Goal: Transaction & Acquisition: Subscribe to service/newsletter

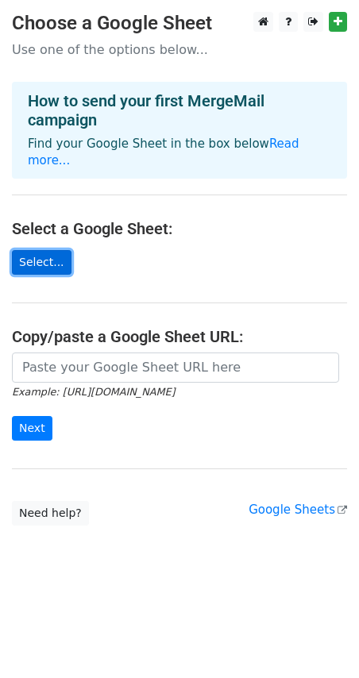
click at [48, 250] on link "Select..." at bounding box center [42, 262] width 60 height 25
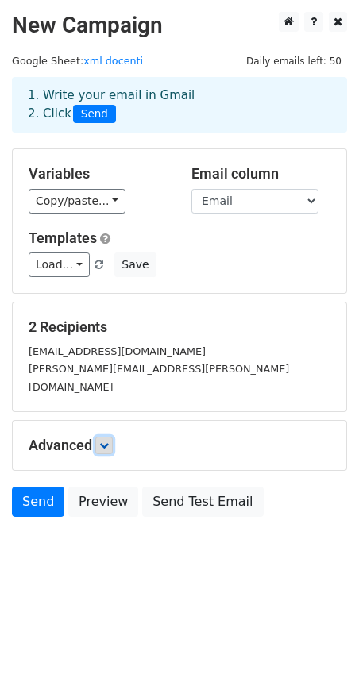
click at [105, 440] on icon at bounding box center [104, 445] width 10 height 10
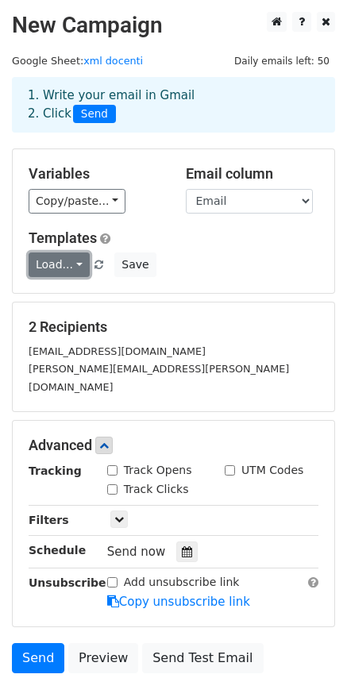
click at [75, 261] on link "Load..." at bounding box center [59, 264] width 61 height 25
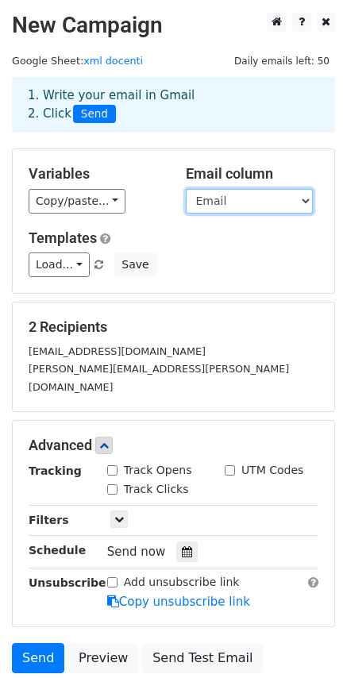
click at [283, 200] on select "Nome Cognome Titolo Email" at bounding box center [249, 201] width 127 height 25
click at [237, 189] on select "Nome Cognome Titolo Email" at bounding box center [249, 201] width 127 height 25
select select "Nome"
click at [186, 189] on select "Nome Cognome Titolo Email" at bounding box center [249, 201] width 127 height 25
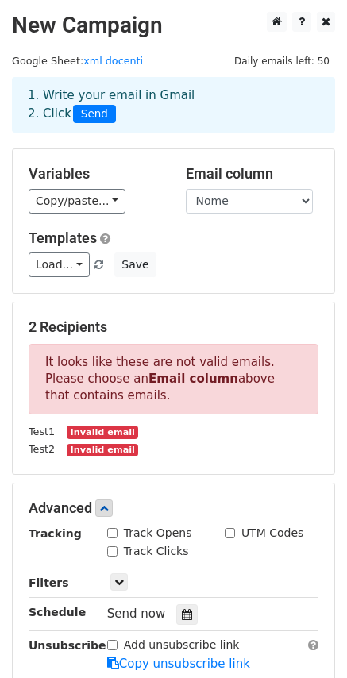
click at [91, 434] on small "Invalid email" at bounding box center [102, 431] width 71 height 13
click at [75, 263] on link "Load..." at bounding box center [59, 264] width 61 height 25
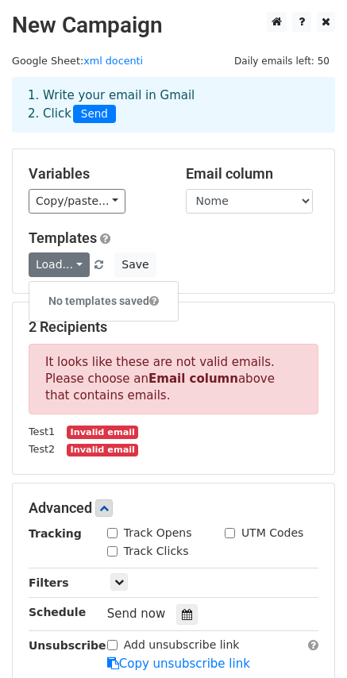
click at [196, 232] on h5 "Templates" at bounding box center [174, 237] width 290 height 17
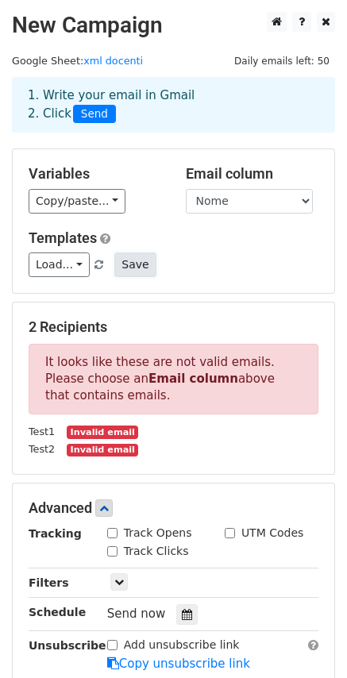
click at [125, 261] on button "Save" at bounding box center [134, 264] width 41 height 25
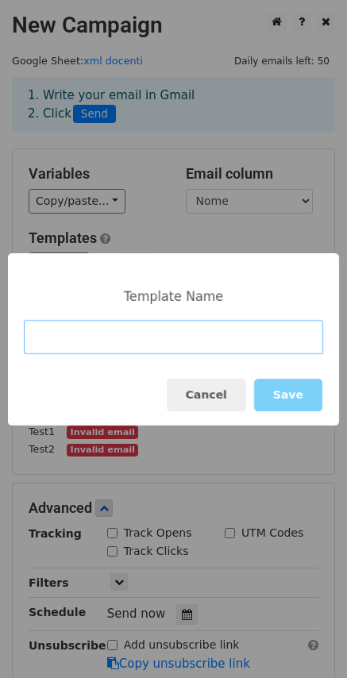
click at [156, 332] on input at bounding box center [173, 337] width 299 height 34
click at [100, 333] on input at bounding box center [173, 337] width 299 height 34
paste input "(Autorità adattabile) Invito alla celebrazione del 50° anniversario di ENAIP Cu…"
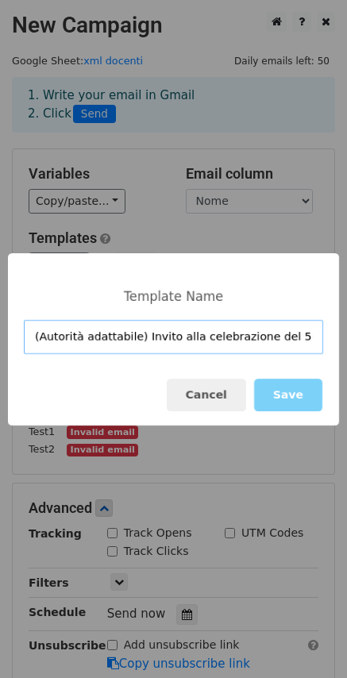
scroll to position [0, 116]
type input "(Autorità adattabile) Invito alla celebrazione del 50° anniversario di ENAIP Cu…"
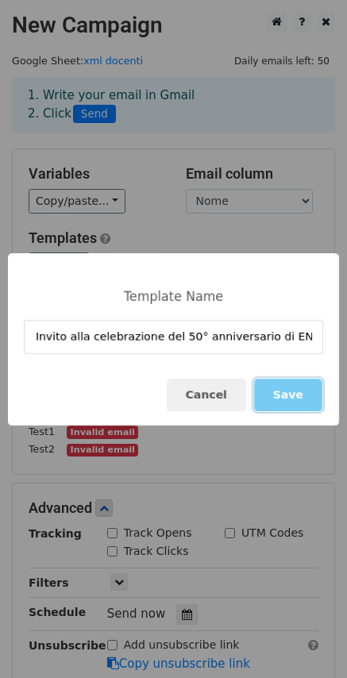
click at [289, 392] on button "Save" at bounding box center [288, 395] width 68 height 33
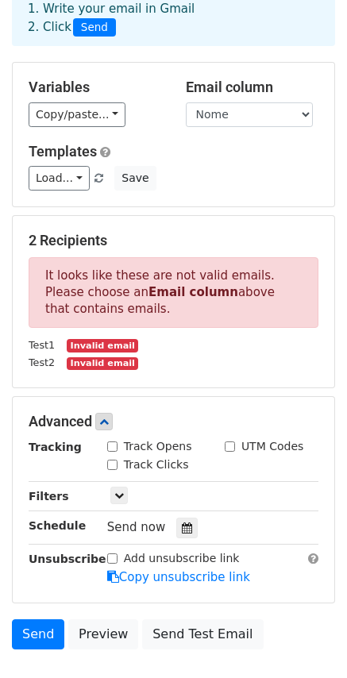
scroll to position [33, 0]
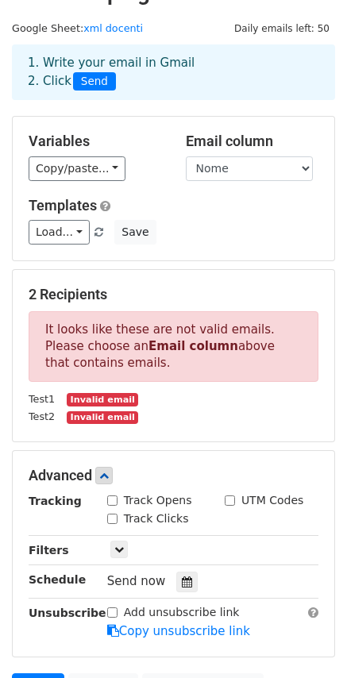
click at [91, 404] on small "Invalid email" at bounding box center [102, 399] width 71 height 13
drag, startPoint x: 71, startPoint y: 404, endPoint x: 106, endPoint y: 404, distance: 34.1
click at [106, 404] on small "Invalid email" at bounding box center [102, 399] width 71 height 13
click at [131, 398] on div "Test1 Invalid email" at bounding box center [173, 399] width 313 height 18
click at [71, 399] on small "Invalid email" at bounding box center [102, 399] width 71 height 13
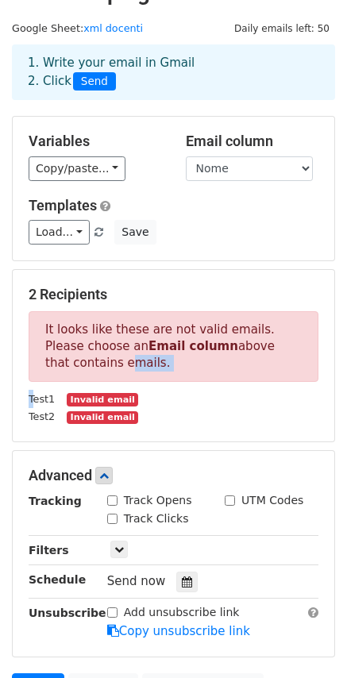
drag, startPoint x: 33, startPoint y: 399, endPoint x: 17, endPoint y: 364, distance: 38.4
click at [17, 364] on div "2 Recipients It looks like these are not valid emails. Please choose an Email c…" at bounding box center [173, 355] width 321 height 171
click at [75, 384] on div "2 Recipients It looks like these are not valid emails. Please choose an Email c…" at bounding box center [174, 356] width 290 height 140
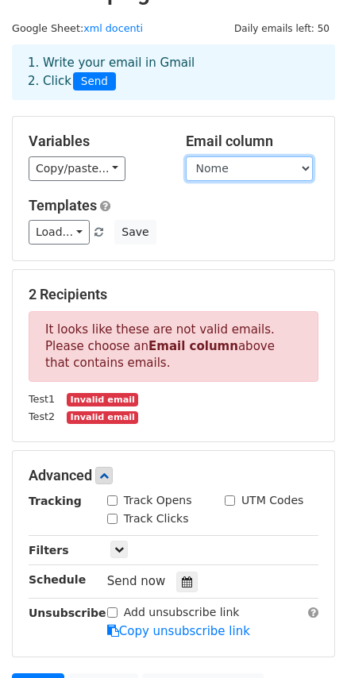
click at [243, 168] on select "Nome Cognome Titolo Email" at bounding box center [249, 168] width 127 height 25
click at [186, 156] on select "Nome Cognome Titolo Email" at bounding box center [249, 168] width 127 height 25
click at [247, 166] on select "Nome Cognome Titolo Email" at bounding box center [249, 168] width 127 height 25
click at [186, 156] on select "Nome Cognome Titolo Email" at bounding box center [249, 168] width 127 height 25
click at [213, 165] on select "Nome Cognome Titolo Email" at bounding box center [249, 168] width 127 height 25
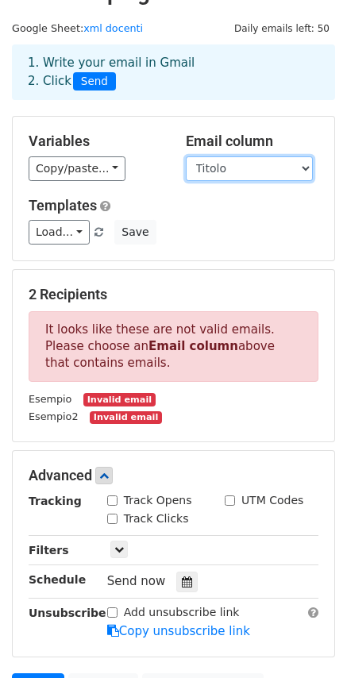
click at [186, 156] on select "Nome Cognome Titolo Email" at bounding box center [249, 168] width 127 height 25
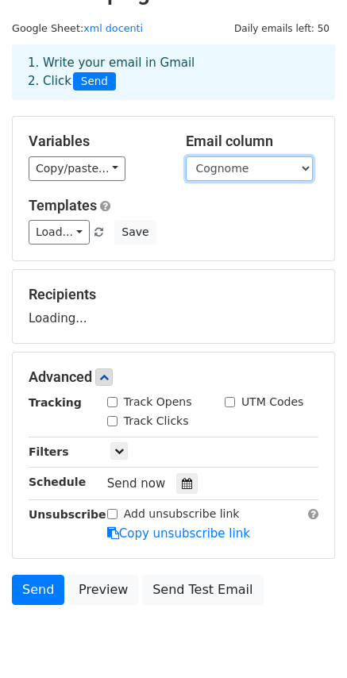
click at [231, 178] on select "Nome Cognome Titolo Email" at bounding box center [249, 168] width 127 height 25
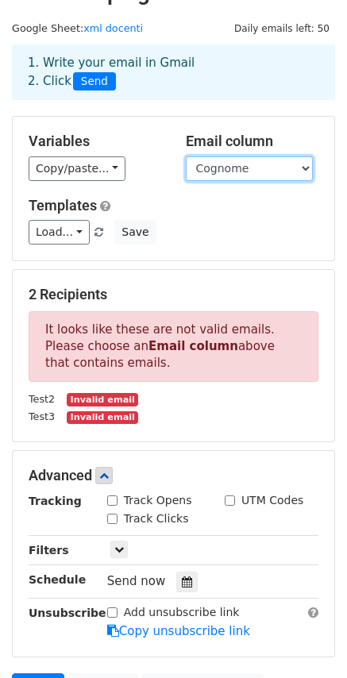
click at [186, 156] on select "Nome Cognome Titolo Email" at bounding box center [249, 168] width 127 height 25
click at [233, 169] on select "Nome Cognome Titolo Email" at bounding box center [249, 168] width 127 height 25
click at [186, 156] on select "Nome Cognome Titolo Email" at bounding box center [249, 168] width 127 height 25
drag, startPoint x: 229, startPoint y: 169, endPoint x: 233, endPoint y: 180, distance: 11.8
click at [229, 169] on select "Nome Cognome Titolo Email" at bounding box center [249, 168] width 127 height 25
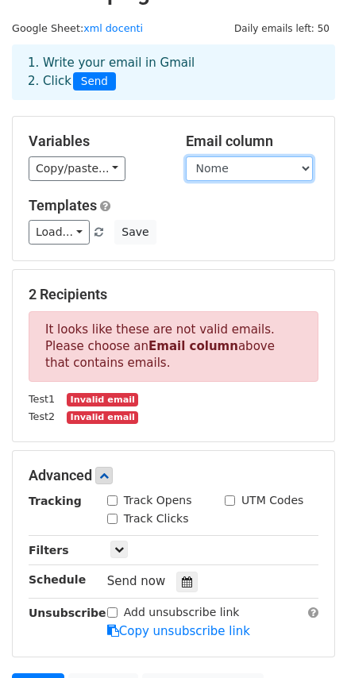
click at [186, 156] on select "Nome Cognome Titolo Email" at bounding box center [249, 168] width 127 height 25
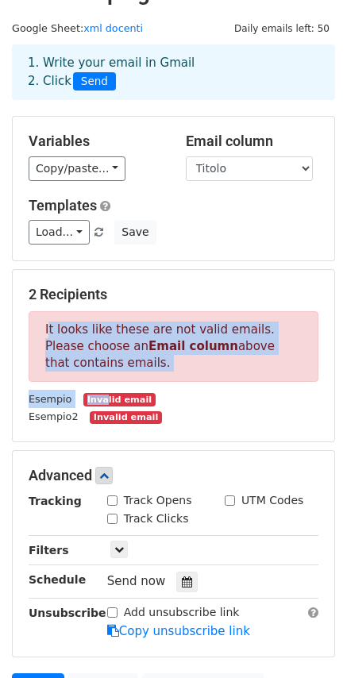
drag, startPoint x: 95, startPoint y: 397, endPoint x: -110, endPoint y: 333, distance: 215.1
click at [0, 333] on html "New Campaign Daily emails left: 50 Google Sheet: xml docenti 1. Write your emai…" at bounding box center [173, 402] width 347 height 871
click at [127, 381] on p "It looks like these are not valid emails. Please choose an Email column above t…" at bounding box center [174, 346] width 290 height 71
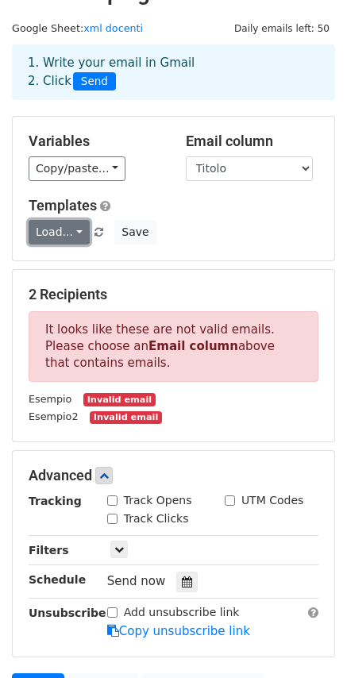
click at [72, 231] on link "Load..." at bounding box center [59, 232] width 61 height 25
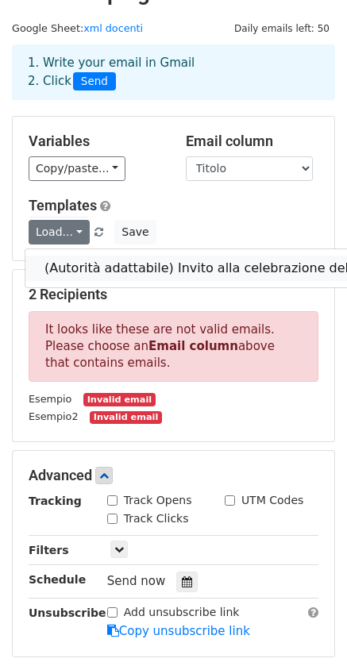
click at [84, 263] on link "(Autorità adattabile) Invito alla celebrazione del 50° anniversario di ENAIP Cu…" at bounding box center [334, 268] width 618 height 25
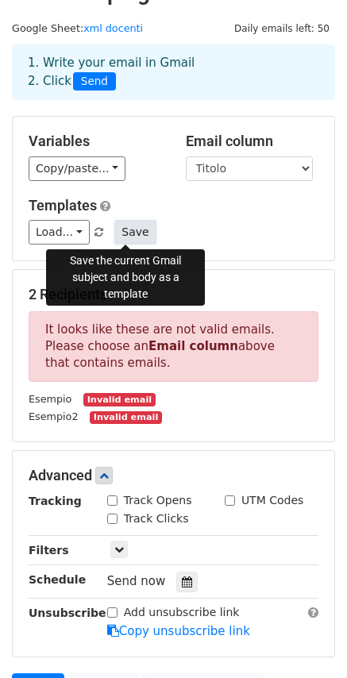
click at [119, 233] on button "Save" at bounding box center [134, 232] width 41 height 25
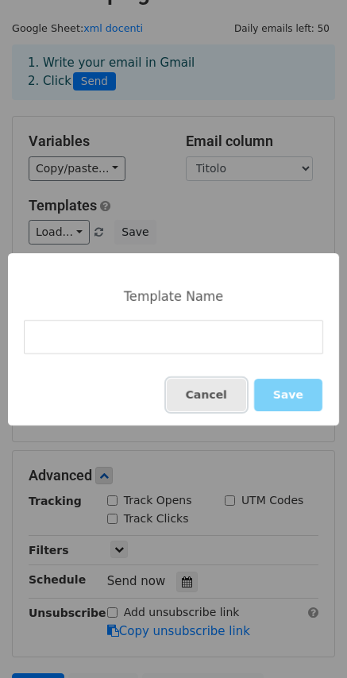
click at [222, 387] on button "Cancel" at bounding box center [206, 395] width 79 height 33
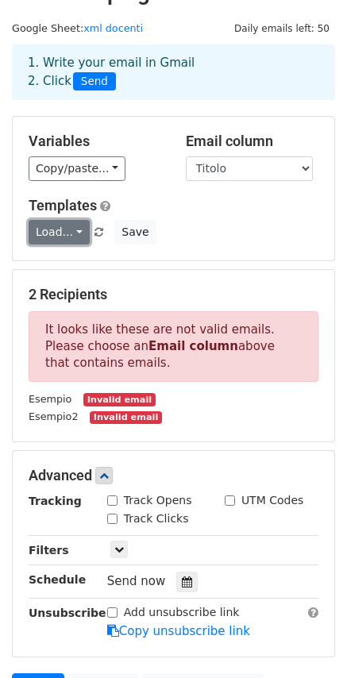
click at [76, 240] on link "Load..." at bounding box center [59, 232] width 61 height 25
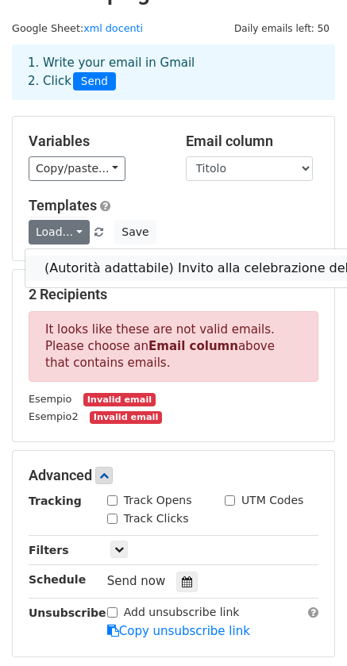
click at [77, 262] on link "(Autorità adattabile) Invito alla celebrazione del 50° anniversario di ENAIP Cu…" at bounding box center [334, 268] width 618 height 25
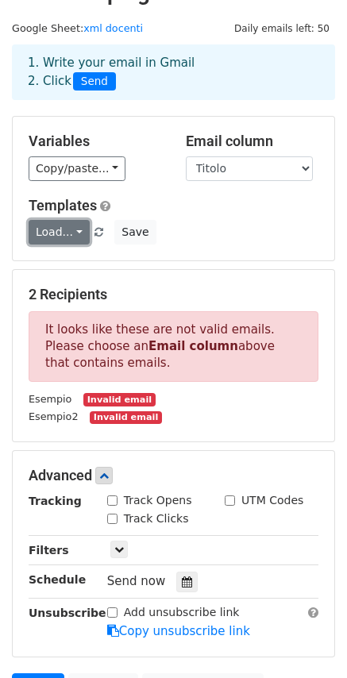
click at [75, 242] on link "Load..." at bounding box center [59, 232] width 61 height 25
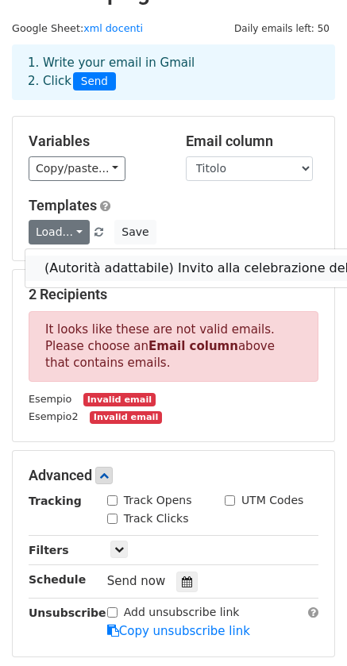
click at [91, 269] on link "(Autorità adattabile) Invito alla celebrazione del 50° anniversario di ENAIP Cu…" at bounding box center [334, 268] width 618 height 25
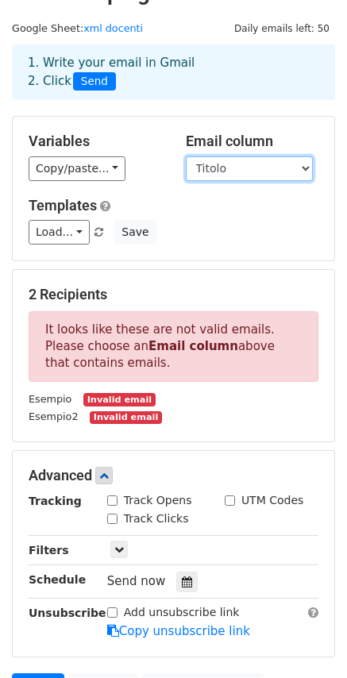
click at [255, 175] on select "Nome Cognome Titolo Email" at bounding box center [249, 168] width 127 height 25
click at [186, 156] on select "Nome Cognome Titolo Email" at bounding box center [249, 168] width 127 height 25
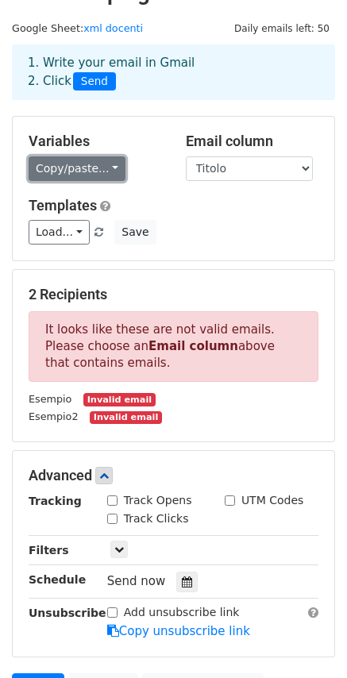
click at [88, 175] on link "Copy/paste..." at bounding box center [77, 168] width 97 height 25
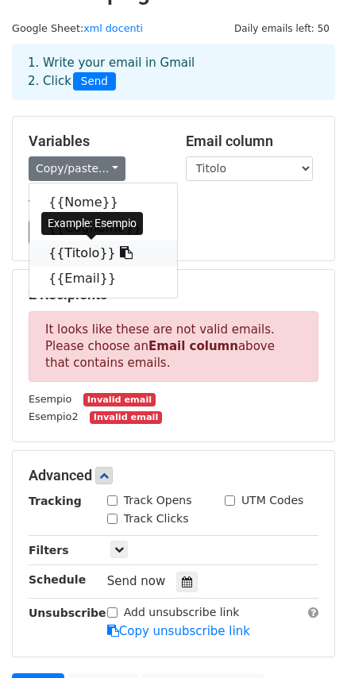
click at [75, 252] on link "{{Titolo}}" at bounding box center [103, 252] width 148 height 25
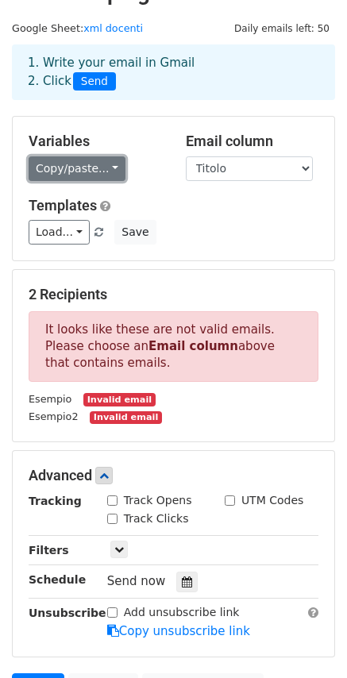
click at [83, 173] on link "Copy/paste..." at bounding box center [77, 168] width 97 height 25
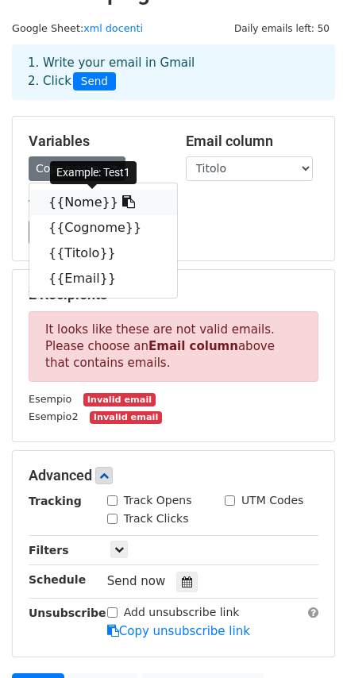
click at [76, 198] on link "{{Nome}}" at bounding box center [103, 202] width 148 height 25
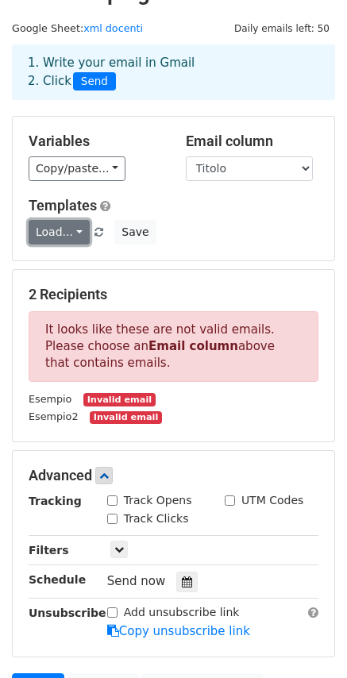
click at [52, 241] on link "Load..." at bounding box center [59, 232] width 61 height 25
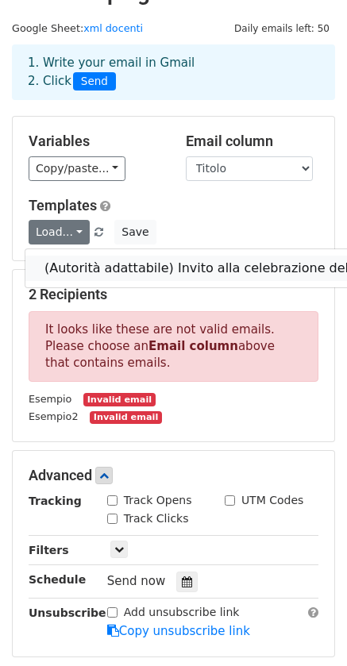
click at [94, 267] on link "(Autorità adattabile) Invito alla celebrazione del 50° anniversario di ENAIP Cu…" at bounding box center [334, 268] width 618 height 25
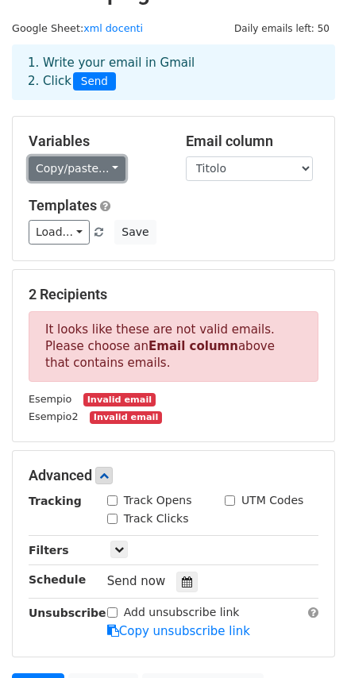
click at [75, 168] on link "Copy/paste..." at bounding box center [77, 168] width 97 height 25
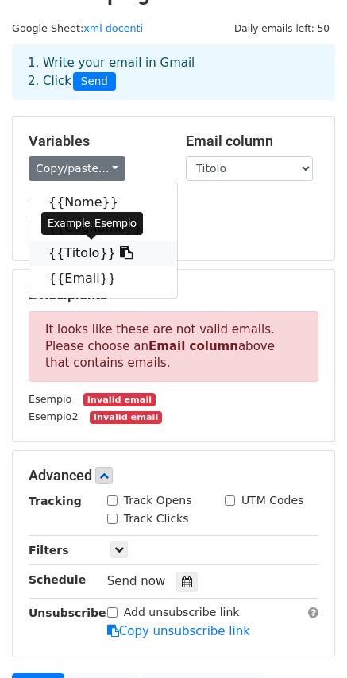
click at [94, 251] on link "{{Titolo}}" at bounding box center [103, 252] width 148 height 25
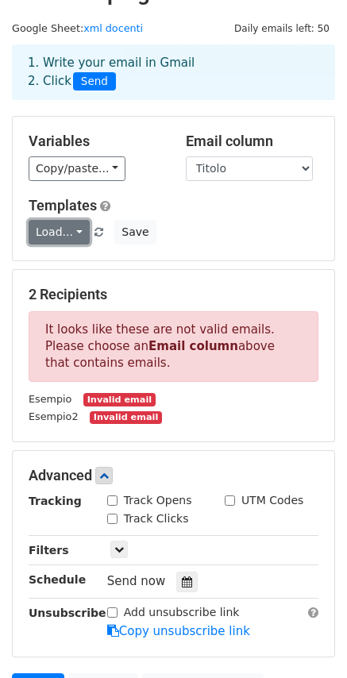
click at [74, 238] on link "Load..." at bounding box center [59, 232] width 61 height 25
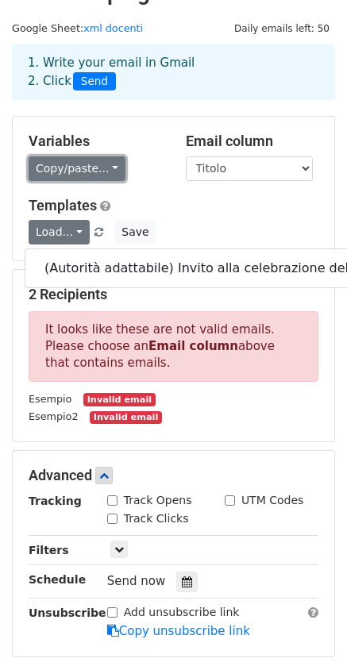
click at [94, 171] on link "Copy/paste..." at bounding box center [77, 168] width 97 height 25
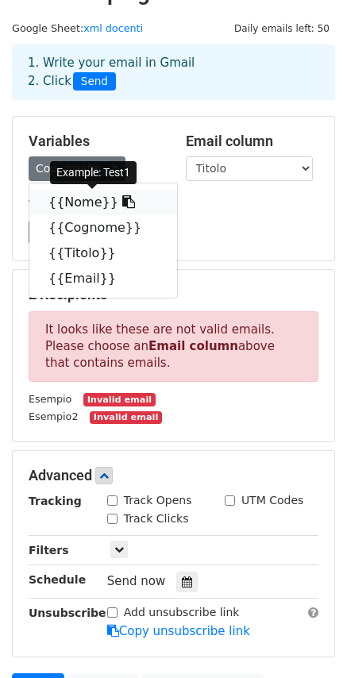
click at [72, 204] on link "{{Nome}}" at bounding box center [103, 202] width 148 height 25
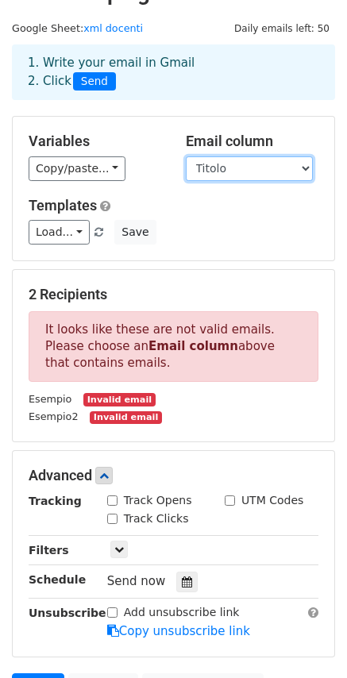
click at [242, 180] on select "Nome Cognome Titolo Email" at bounding box center [249, 168] width 127 height 25
select select "Nome"
click at [186, 156] on select "Nome Cognome Titolo Email" at bounding box center [249, 168] width 127 height 25
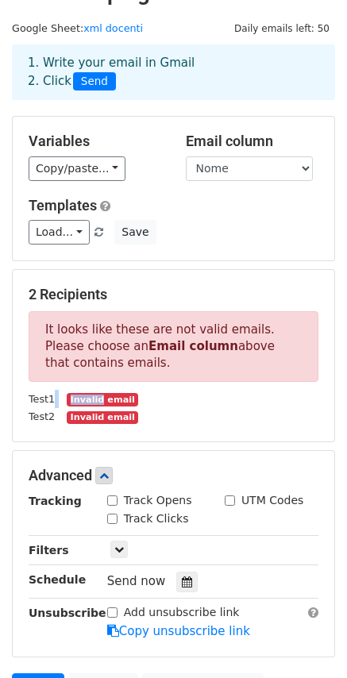
drag, startPoint x: 90, startPoint y: 396, endPoint x: 52, endPoint y: 382, distance: 40.7
click at [52, 382] on div "2 Recipients It looks like these are not valid emails. Please choose an Email c…" at bounding box center [174, 356] width 290 height 140
click at [79, 346] on p "It looks like these are not valid emails. Please choose an Email column above t…" at bounding box center [174, 346] width 290 height 71
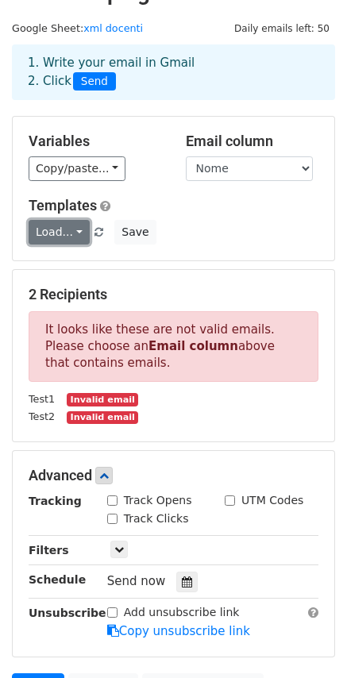
click at [75, 234] on link "Load..." at bounding box center [59, 232] width 61 height 25
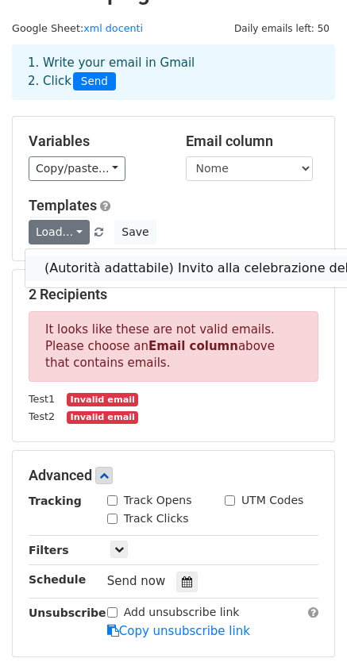
click at [82, 275] on link "(Autorità adattabile) Invito alla celebrazione del 50° anniversario di ENAIP Cu…" at bounding box center [334, 268] width 618 height 25
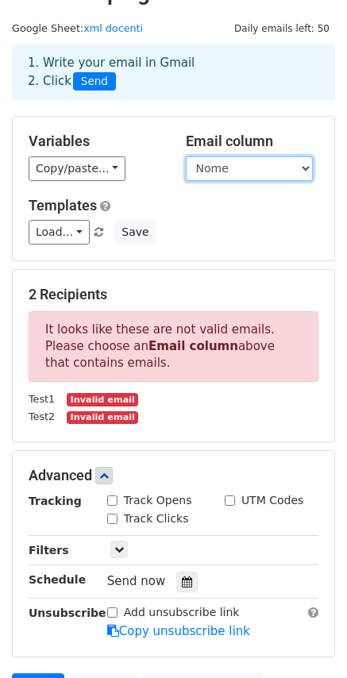
click at [225, 171] on select "Nome Cognome Titolo Email" at bounding box center [249, 168] width 127 height 25
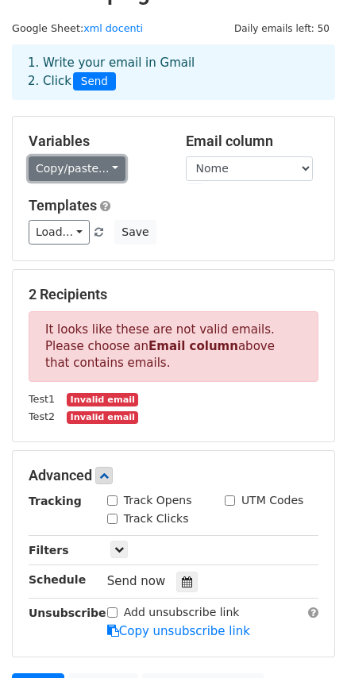
click at [75, 170] on link "Copy/paste..." at bounding box center [77, 168] width 97 height 25
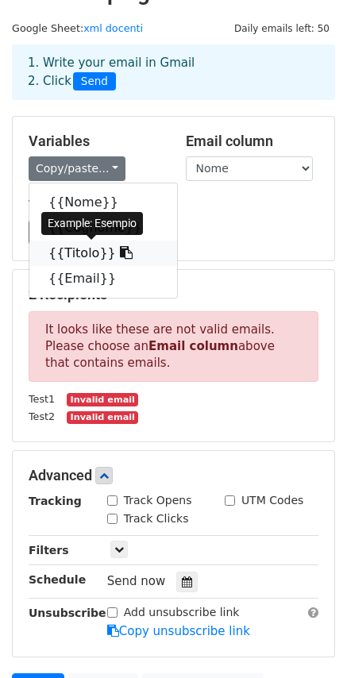
click at [120, 248] on icon at bounding box center [126, 252] width 13 height 13
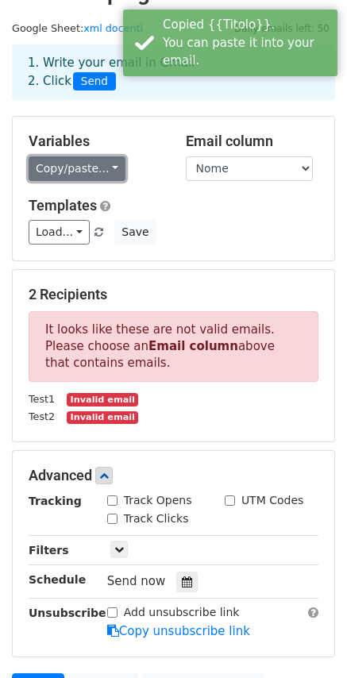
click at [102, 169] on link "Copy/paste..." at bounding box center [77, 168] width 97 height 25
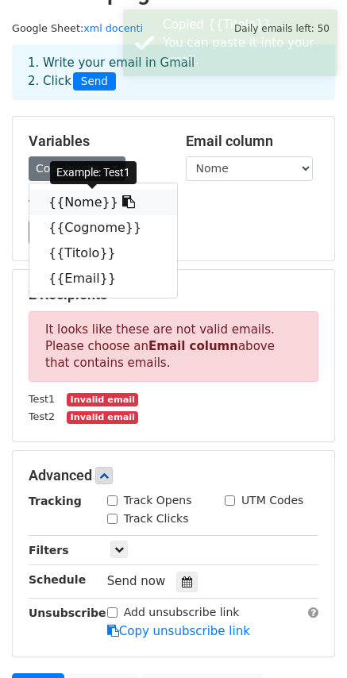
click at [71, 198] on link "{{Nome}}" at bounding box center [103, 202] width 148 height 25
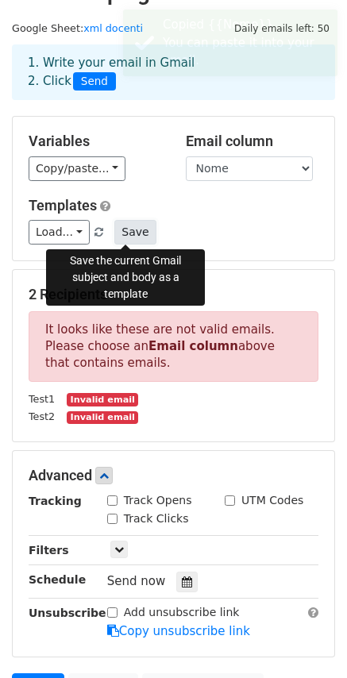
click at [116, 232] on button "Save" at bounding box center [134, 232] width 41 height 25
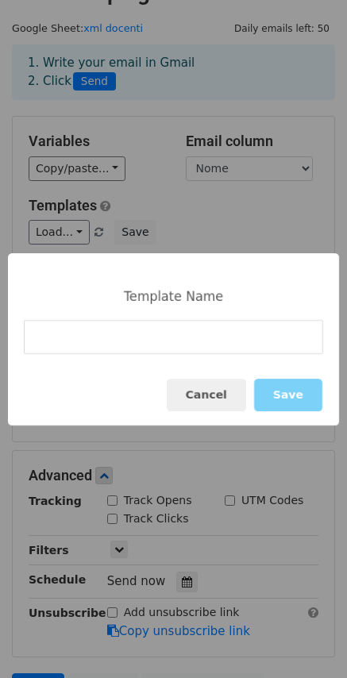
click at [127, 343] on input at bounding box center [173, 337] width 299 height 34
click at [92, 311] on div "Template Name Cancel Save" at bounding box center [173, 339] width 331 height 172
click at [90, 330] on input at bounding box center [173, 337] width 299 height 34
paste input "(Autorità adattabile) Invito alla celebrazione del 50° anniversario di ENAIP Cu…"
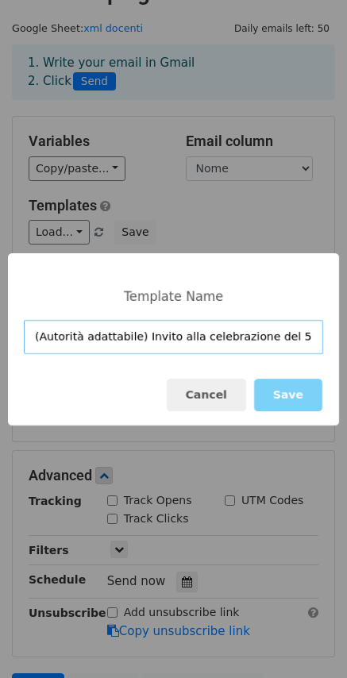
scroll to position [0, 116]
type input "(Autorità adattabile) Invito alla celebrazione del 50° anniversario di ENAIP Cu…"
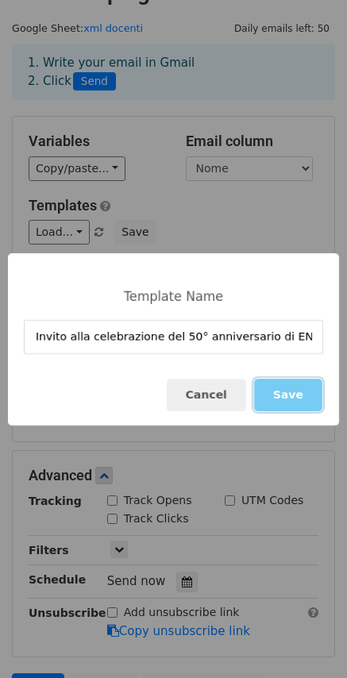
click at [283, 394] on button "Save" at bounding box center [288, 395] width 68 height 33
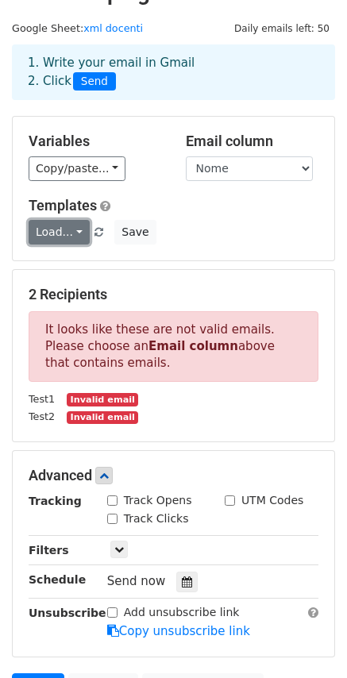
click at [71, 233] on link "Load..." at bounding box center [59, 232] width 61 height 25
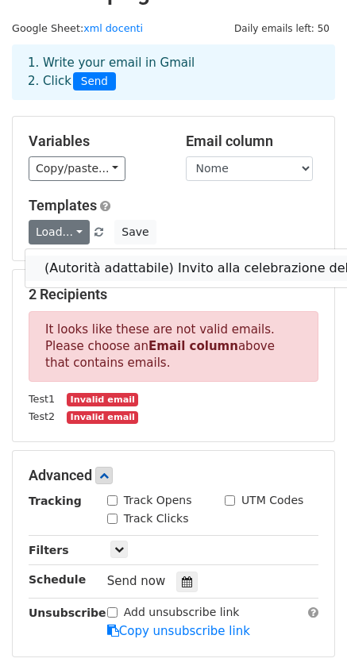
click at [88, 267] on link "(Autorità adattabile) Invito alla celebrazione del 50° anniversario di ENAIP Cu…" at bounding box center [334, 268] width 618 height 25
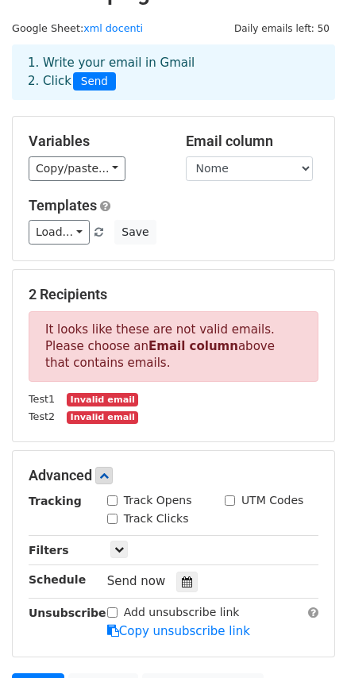
click at [94, 233] on span at bounding box center [98, 233] width 9 height 10
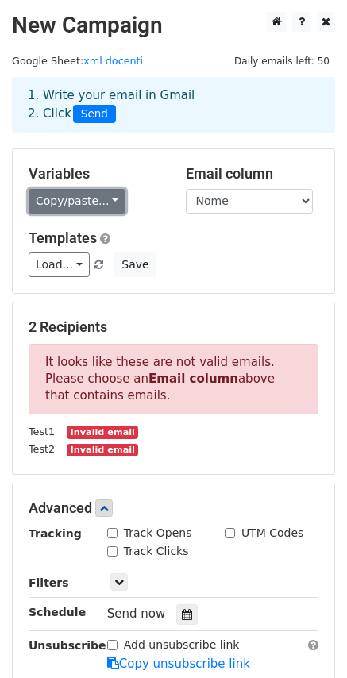
click at [90, 213] on link "Copy/paste..." at bounding box center [77, 201] width 97 height 25
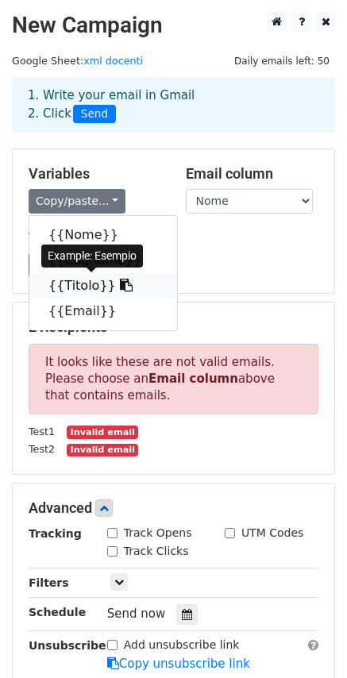
click at [84, 286] on link "{{Titolo}}" at bounding box center [103, 285] width 148 height 25
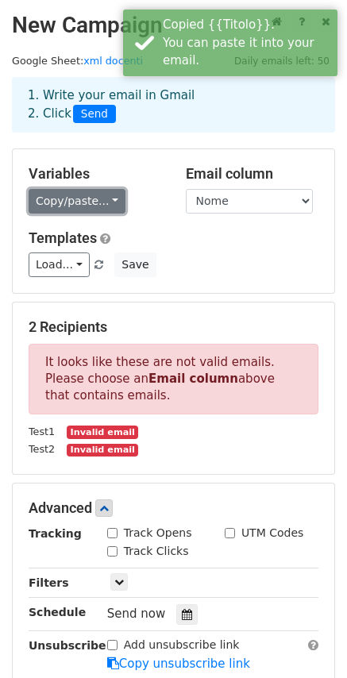
click at [97, 205] on link "Copy/paste..." at bounding box center [77, 201] width 97 height 25
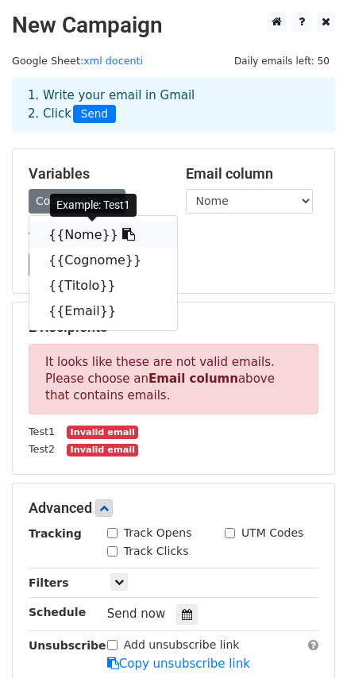
click at [63, 233] on link "{{Nome}}" at bounding box center [103, 234] width 148 height 25
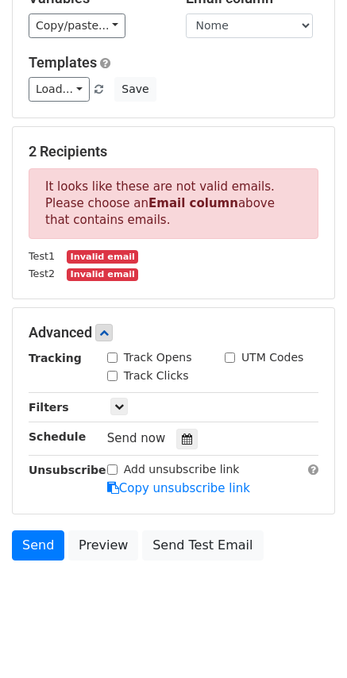
scroll to position [191, 0]
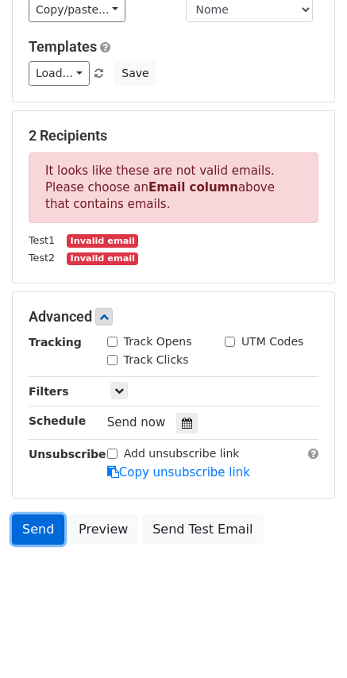
click at [33, 528] on link "Send" at bounding box center [38, 529] width 52 height 30
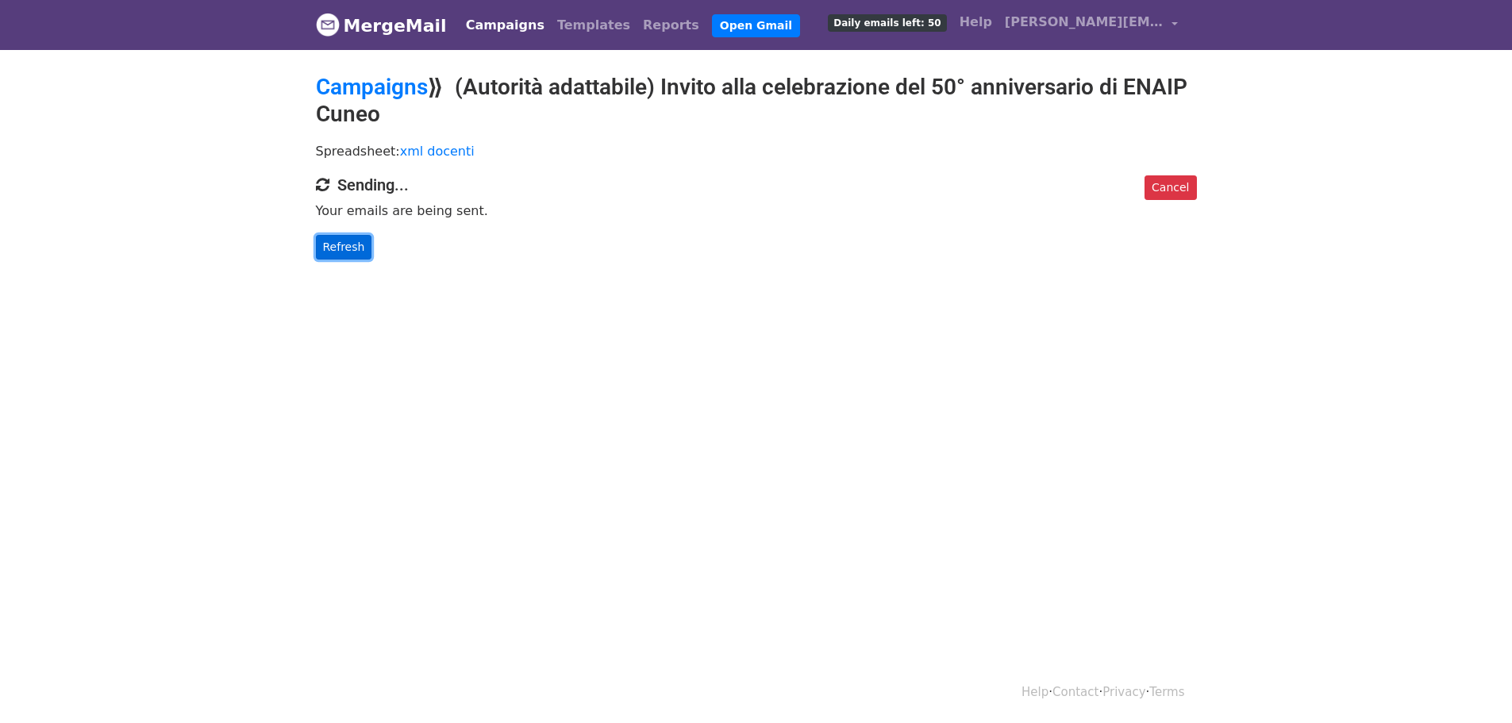
click at [350, 247] on link "Refresh" at bounding box center [344, 247] width 56 height 25
click at [349, 244] on link "Refresh" at bounding box center [344, 247] width 56 height 25
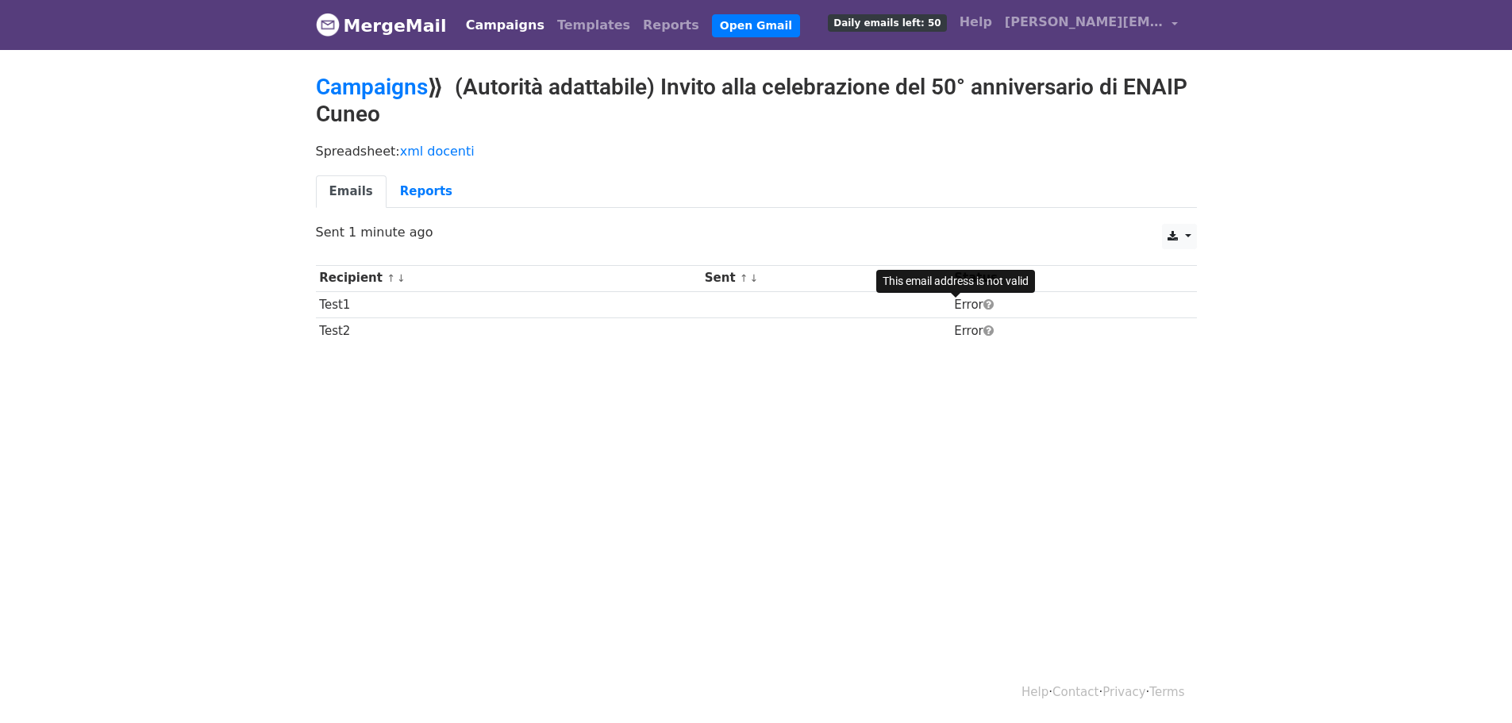
click at [983, 304] on span at bounding box center [988, 304] width 10 height 12
click at [983, 302] on span at bounding box center [988, 304] width 10 height 12
click at [371, 190] on link "Emails" at bounding box center [351, 191] width 71 height 33
click at [402, 192] on link "Reports" at bounding box center [425, 191] width 79 height 33
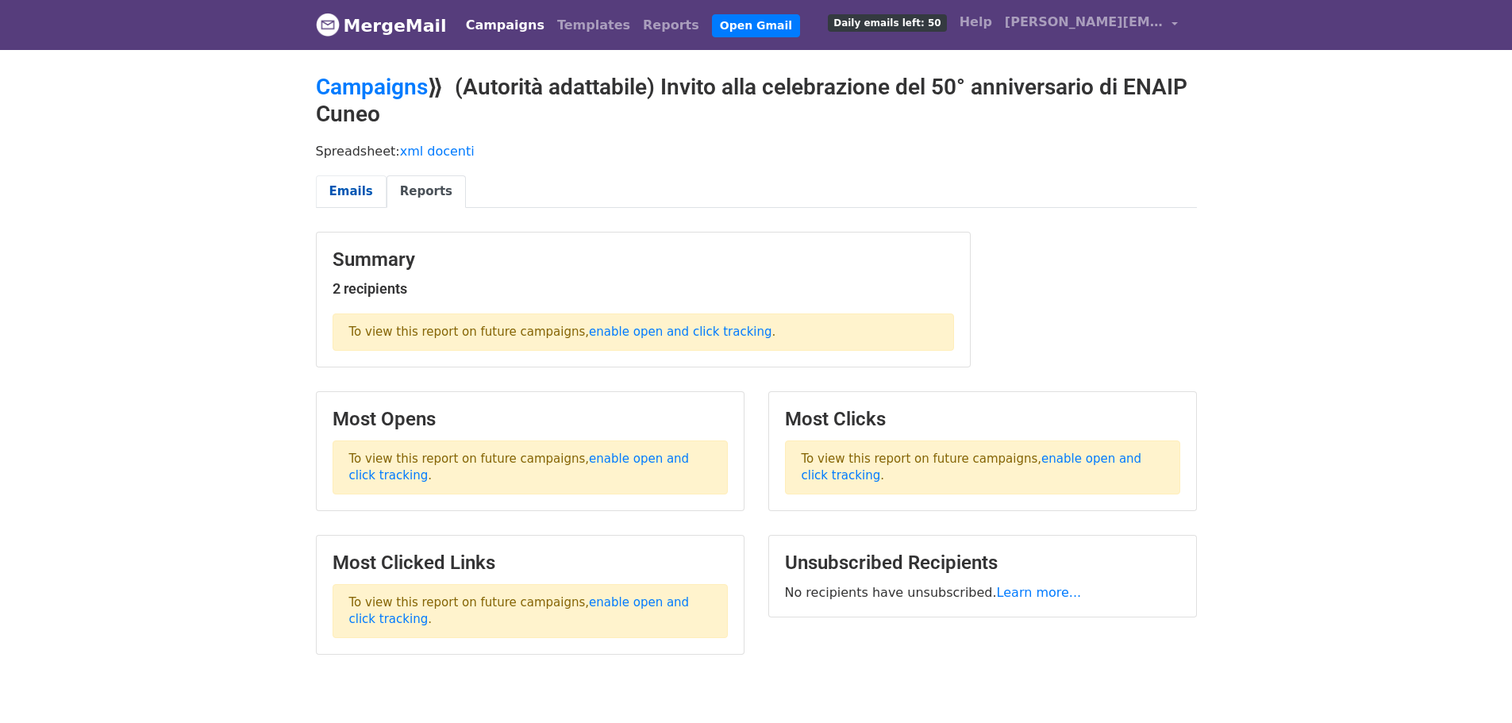
click at [356, 198] on link "Emails" at bounding box center [351, 191] width 71 height 33
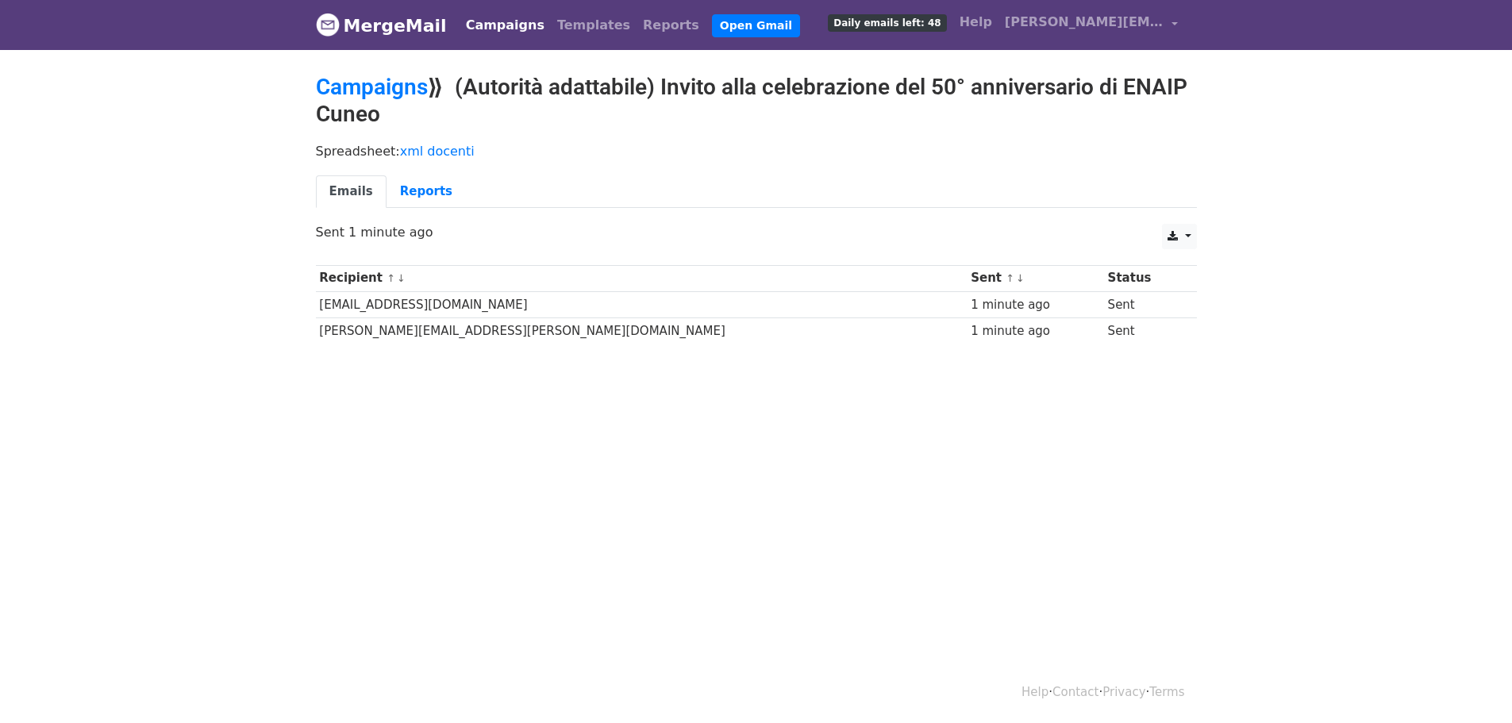
click at [709, 307] on td "[EMAIL_ADDRESS][DOMAIN_NAME]" at bounding box center [642, 304] width 652 height 26
click at [460, 301] on td "lorenzojudox@gmail.com" at bounding box center [642, 304] width 652 height 26
click at [403, 183] on link "Reports" at bounding box center [425, 191] width 79 height 33
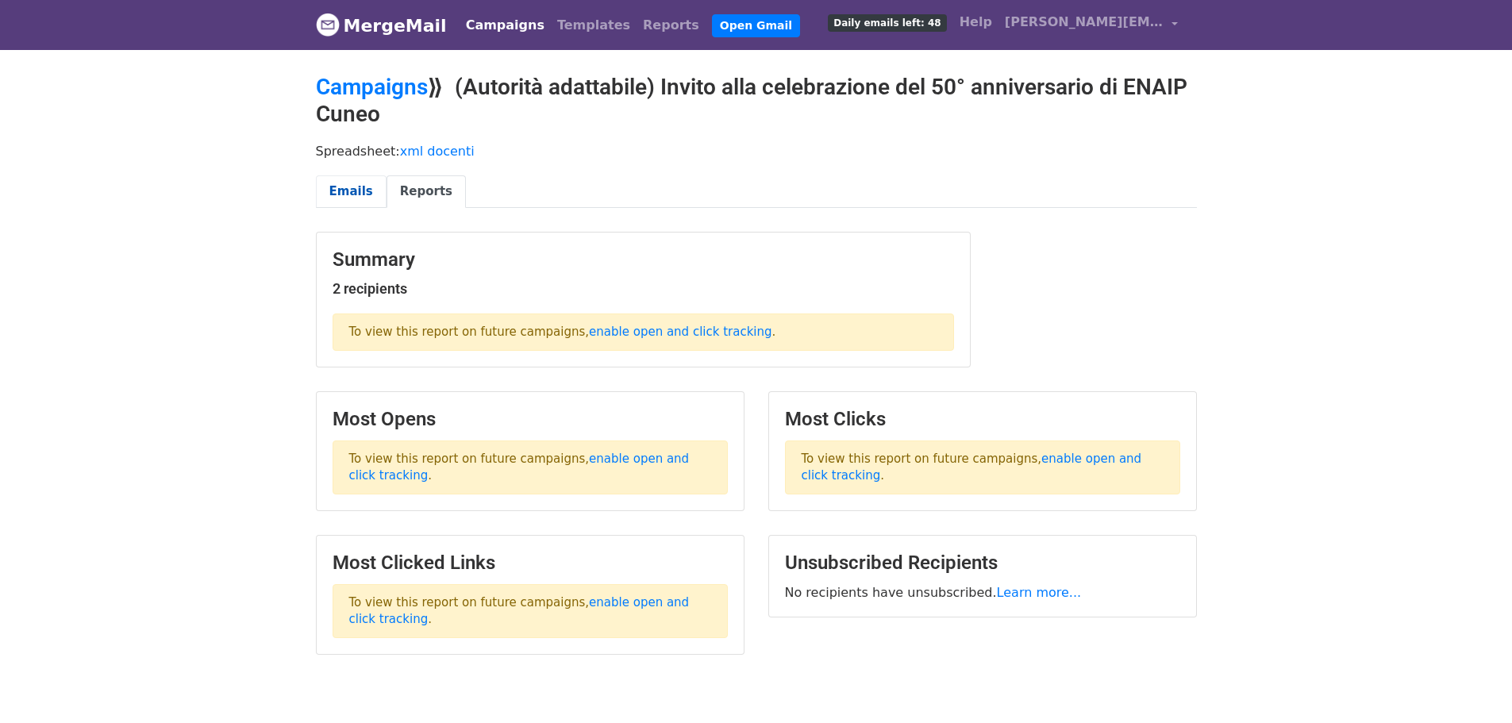
click at [330, 187] on link "Emails" at bounding box center [351, 191] width 71 height 33
